Goal: Feedback & Contribution: Contribute content

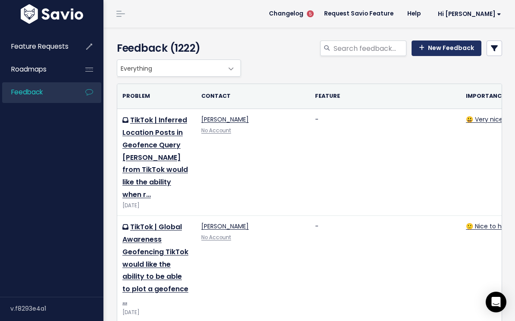
click at [440, 50] on link "New Feedback" at bounding box center [447, 49] width 70 height 16
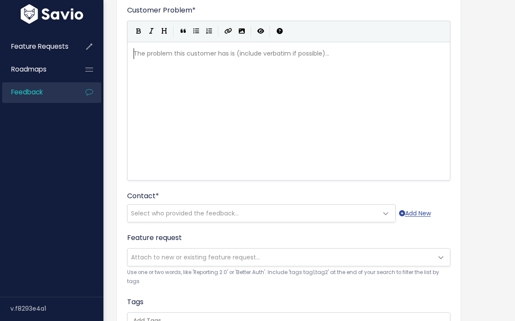
scroll to position [82, 0]
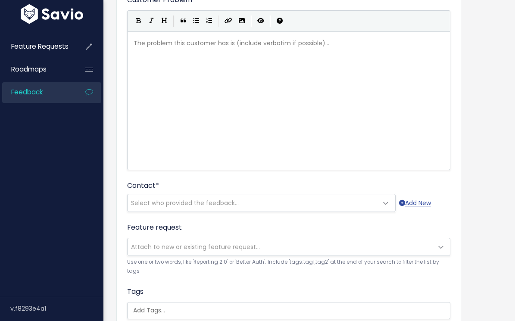
click at [174, 203] on div "Who shared this feedback? You'll see them alongside the feature request. Requir…" at bounding box center [151, 204] width 86 height 27
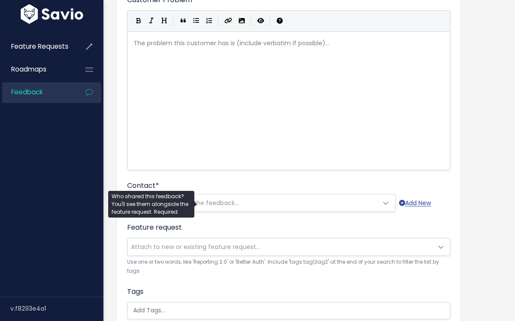
click at [249, 198] on span "Select who provided the feedback..." at bounding box center [253, 202] width 250 height 17
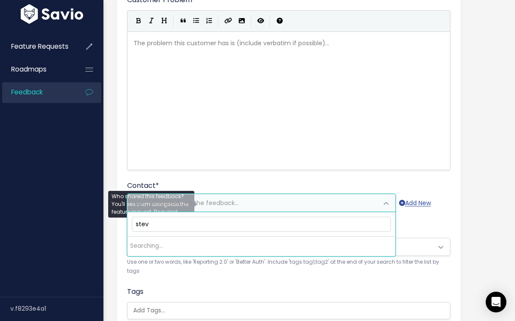
type input "[PERSON_NAME]"
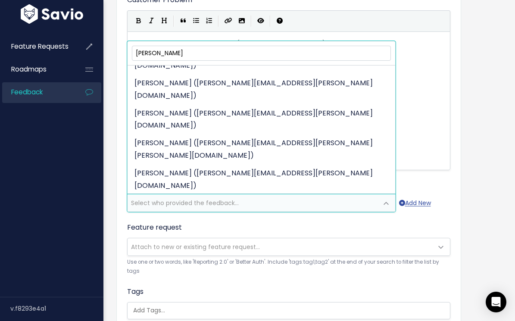
scroll to position [189, 0]
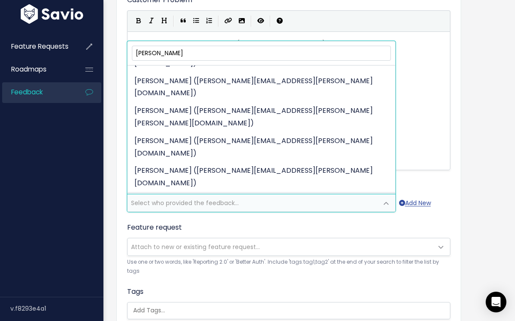
click at [493, 194] on div "Customer Problem * | | | | The problem this customer has is (include verbatim i…" at bounding box center [309, 236] width 399 height 519
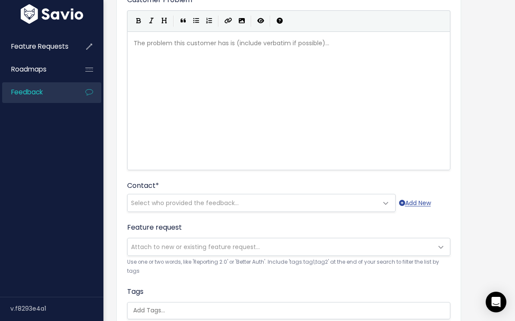
click at [186, 198] on div "Who shared this feedback? You'll see them alongside the feature request. Requir…" at bounding box center [151, 204] width 86 height 27
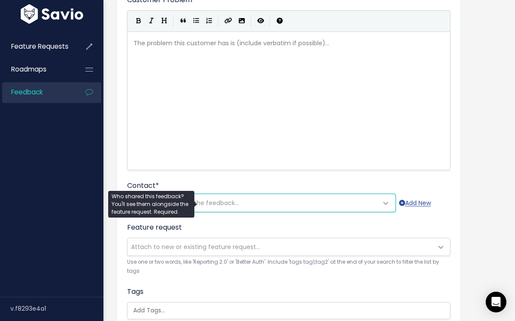
click at [199, 202] on span "Select who provided the feedback..." at bounding box center [185, 203] width 108 height 9
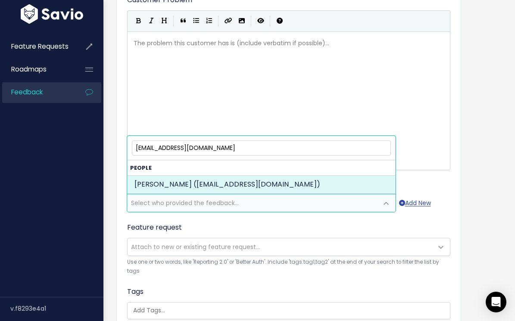
type input "[EMAIL_ADDRESS][DOMAIN_NAME]"
select select "87019901"
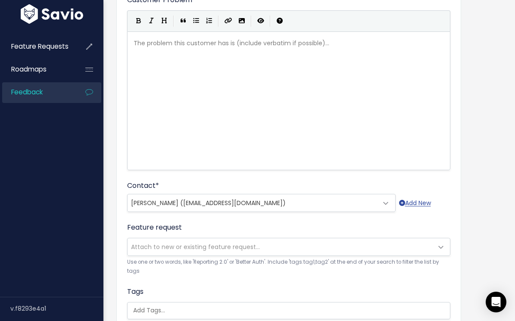
click at [158, 247] on span "Attach to new or existing feature request..." at bounding box center [195, 247] width 129 height 9
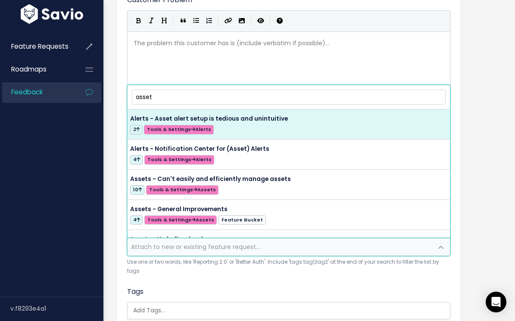
type input "assets"
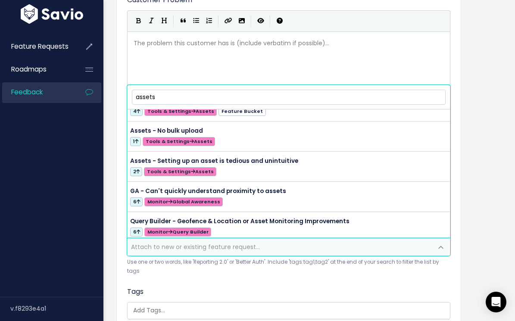
scroll to position [112, 0]
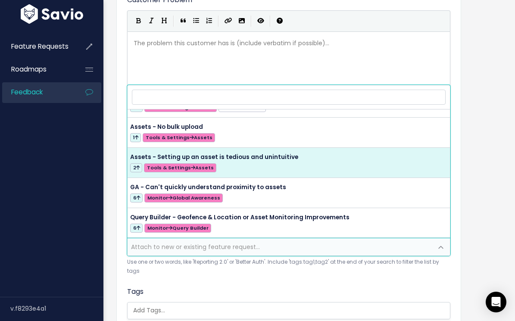
select select "56832"
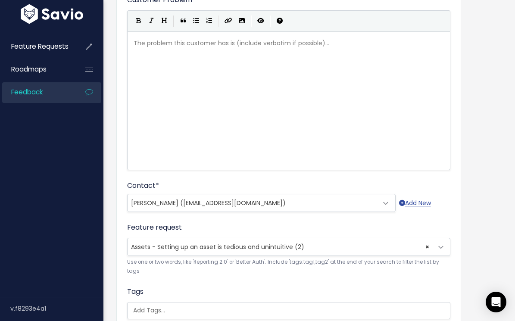
click at [178, 79] on div "The problem this customer has is (include verbatim if possible)... xxxxxxxxxx ​" at bounding box center [299, 111] width 335 height 151
click at [259, 87] on div "The problem this customer has is (include verbatim if possible)... xxxxxxxxxx ​" at bounding box center [299, 111] width 335 height 151
paste textarea "T"
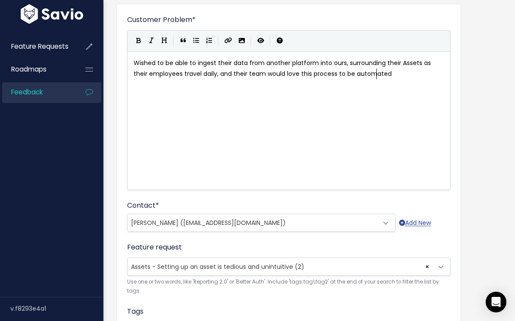
scroll to position [59, 0]
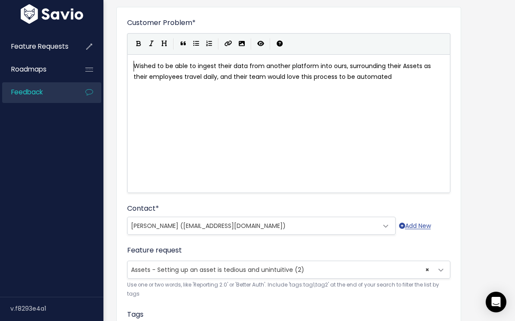
click at [134, 66] on span "Wished to be able to ingest their data from another platform into ours, surroun…" at bounding box center [283, 71] width 299 height 19
type textarea "The FICO team"
type textarea "w"
click at [277, 66] on span "The FICO team wished to be able to ingest their data from another platform into…" at bounding box center [285, 71] width 303 height 19
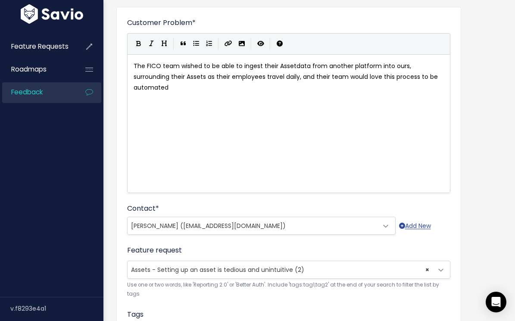
type textarea "Asset"
click at [193, 91] on pre "The FICO team wished to be able to ingest their Asset data from another platfor…" at bounding box center [289, 77] width 314 height 33
type textarea "rrounding their Assets"
drag, startPoint x: 208, startPoint y: 76, endPoint x: 144, endPoint y: 74, distance: 63.8
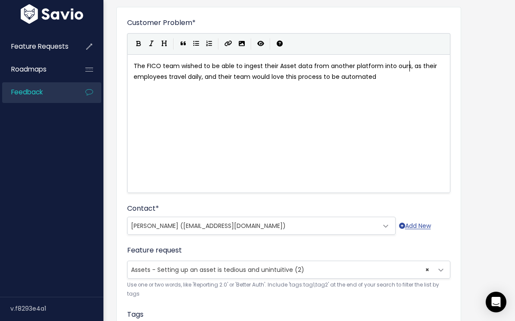
click at [378, 78] on pre "The FICO team wished to be able to ingest their Asset data from another platfor…" at bounding box center [289, 72] width 314 height 22
type textarea "."
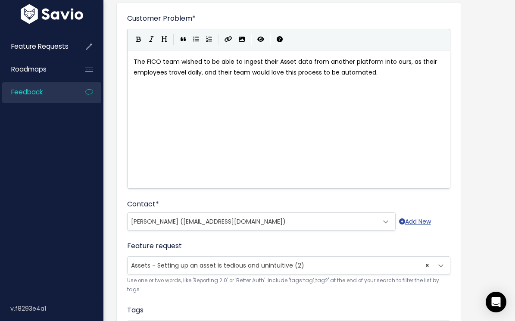
scroll to position [54, 0]
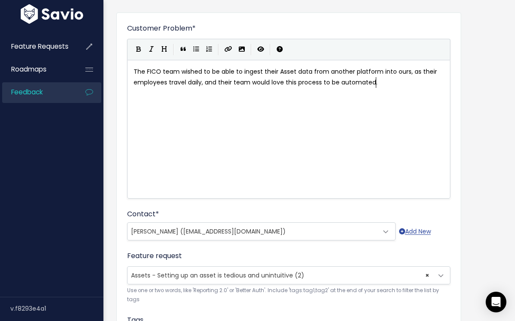
type textarea "process to be automated."
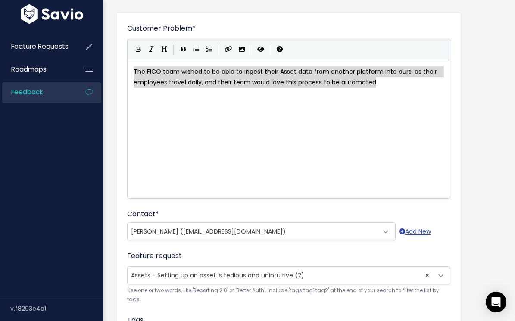
drag, startPoint x: 389, startPoint y: 82, endPoint x: 157, endPoint y: 81, distance: 231.4
type textarea "The FICO team wished to be able to ingest their Asset data from another platfor…"
paste textarea
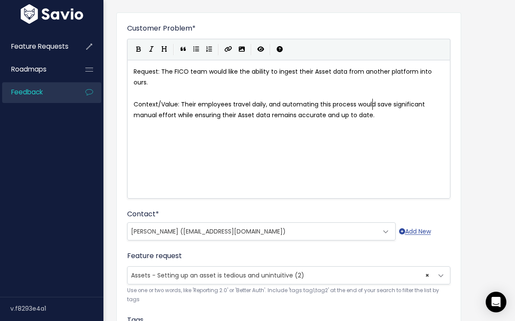
click at [149, 74] on span "Request: The FICO team would like the ability to ingest their Asset data from a…" at bounding box center [284, 76] width 300 height 19
type textarea "Request"
click at [144, 103] on span "Context/Value: Their employees travel daily, and automating this process would …" at bounding box center [280, 109] width 293 height 19
type textarea "Context"
type textarea "​"
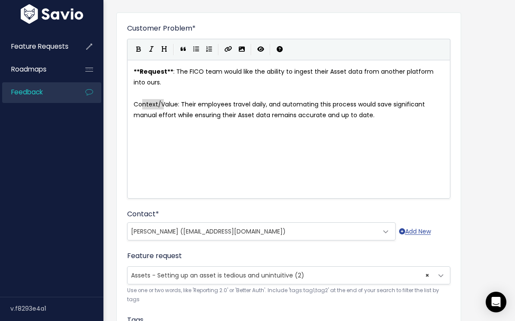
scroll to position [0, 0]
click at [166, 104] on span "Context/Value: Their employees travel daily, and automating this process would …" at bounding box center [280, 109] width 293 height 19
type textarea "Context/Value"
drag, startPoint x: 177, startPoint y: 104, endPoint x: 136, endPoint y: 104, distance: 40.9
click at [221, 125] on div "x ** Request ** : The FICO team would like the ability to ingest their Asset da…" at bounding box center [299, 140] width 335 height 151
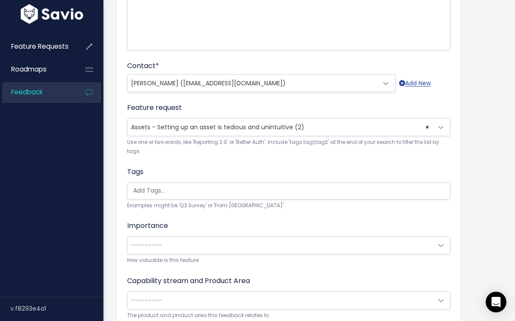
scroll to position [236, 0]
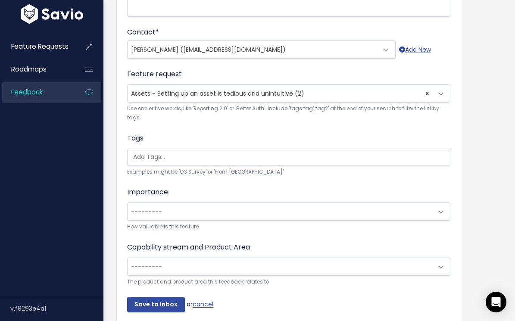
click at [339, 153] on input "search" at bounding box center [291, 157] width 322 height 9
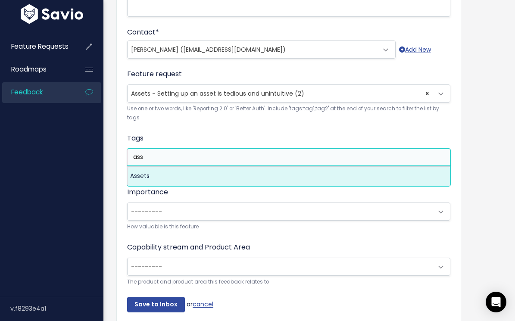
type input "ass"
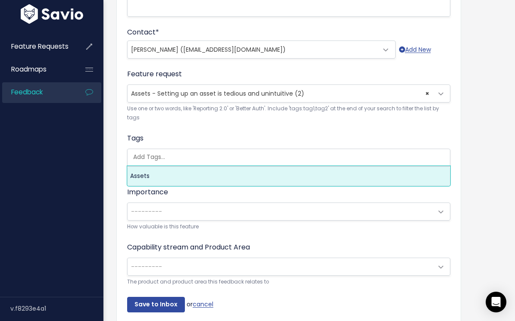
select select "13285"
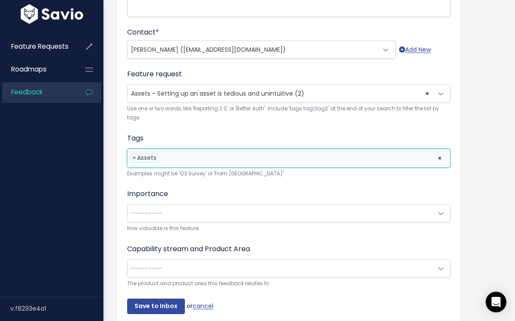
click at [214, 157] on li at bounding box center [296, 157] width 270 height 9
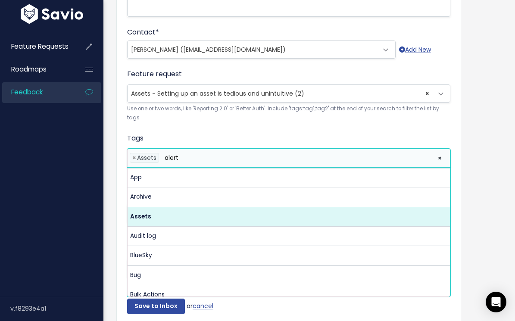
scroll to position [0, 0]
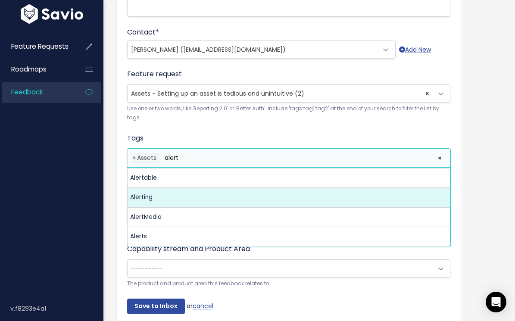
type input "alert"
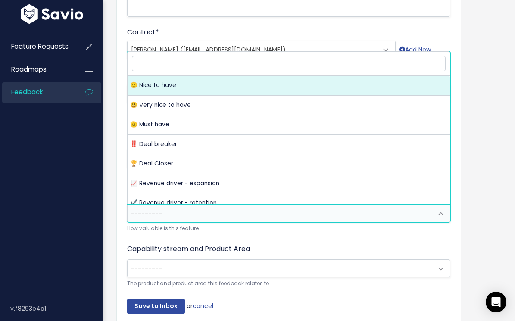
click at [171, 215] on span "---------" at bounding box center [280, 213] width 305 height 17
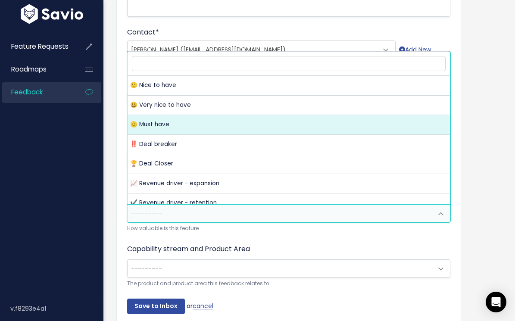
select select "MUST_HAVE"
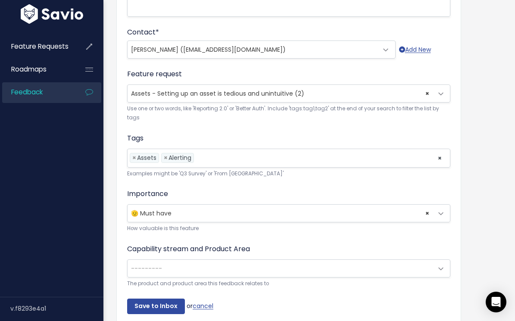
click at [150, 267] on span "---------" at bounding box center [146, 268] width 31 height 9
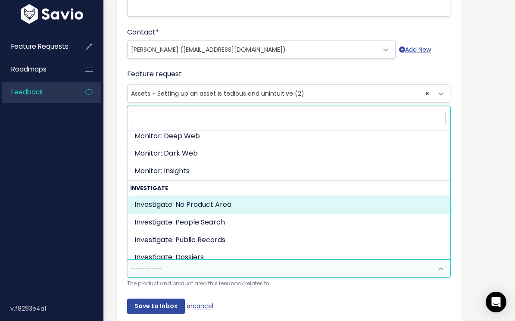
scroll to position [119, 0]
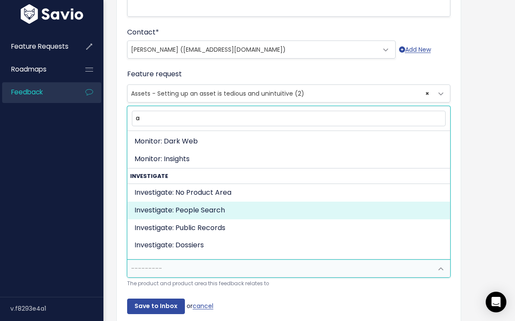
type input "as"
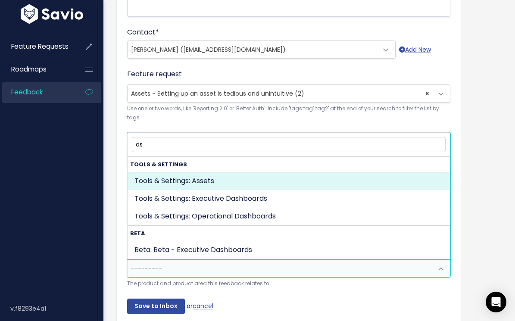
select select "TOOLS_SETTINGS:ASSETS"
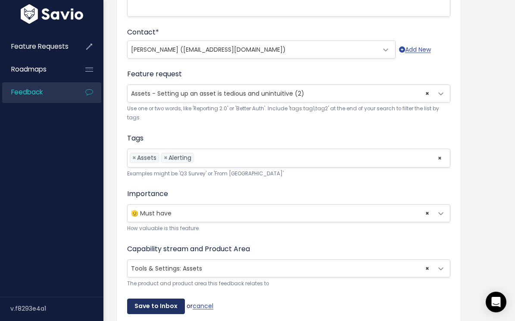
click at [151, 299] on input "Save to Inbox" at bounding box center [156, 307] width 58 height 16
